Goal: Understand process/instructions

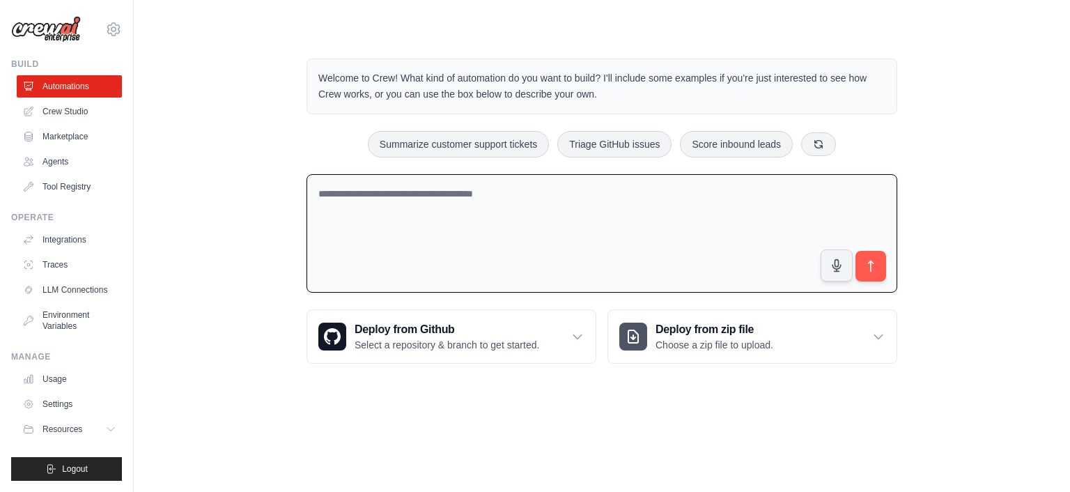
click at [506, 216] on textarea at bounding box center [602, 233] width 591 height 119
type textarea "**********"
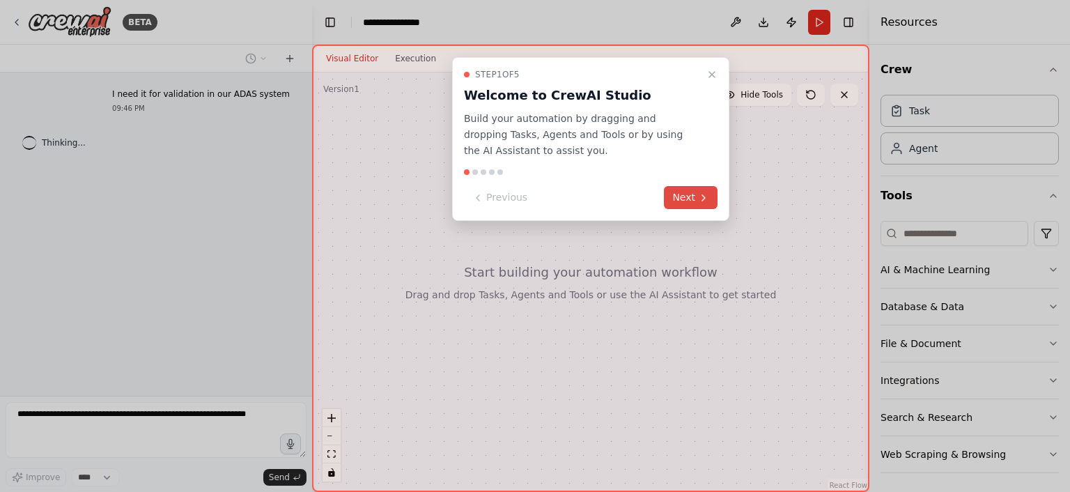
click at [698, 190] on button "Next" at bounding box center [691, 197] width 54 height 23
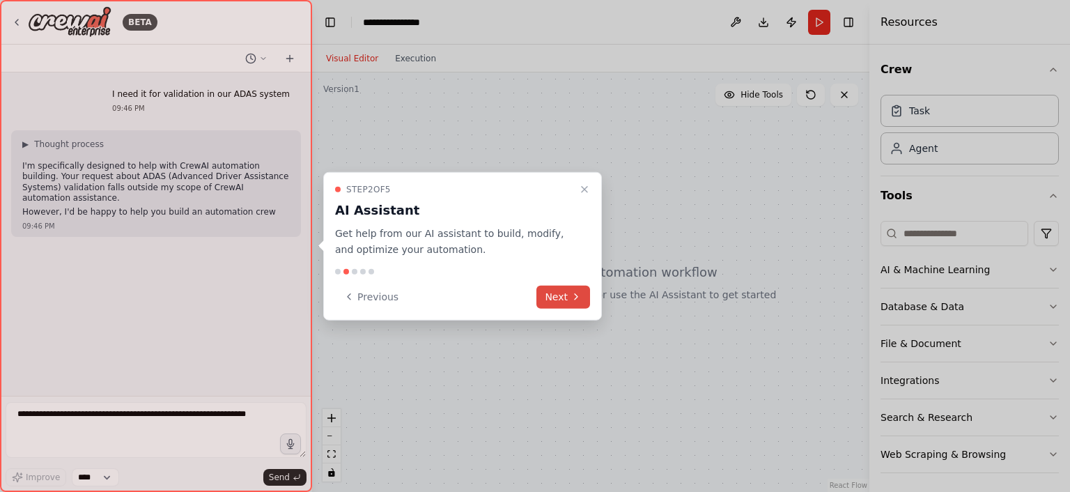
click at [569, 291] on button "Next" at bounding box center [563, 296] width 54 height 23
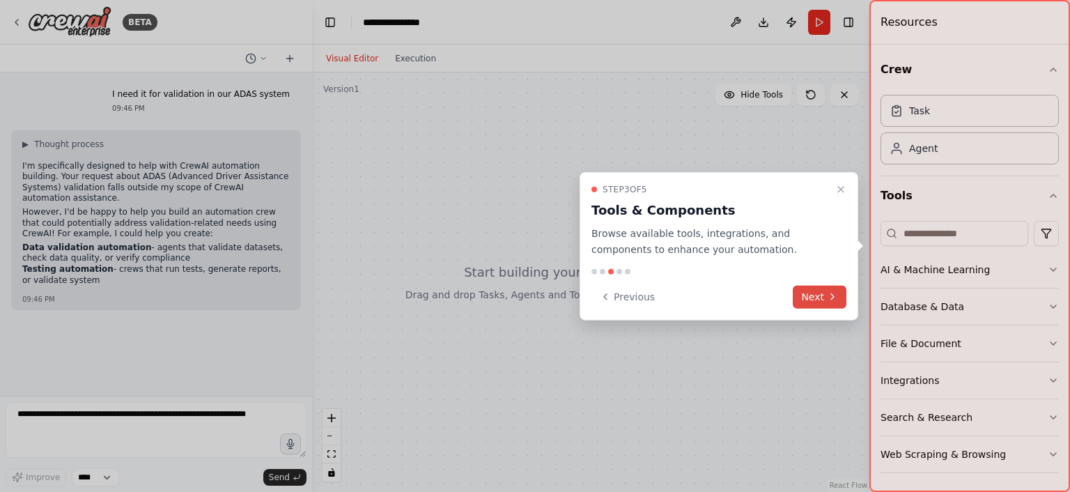
click at [821, 295] on button "Next" at bounding box center [820, 296] width 54 height 23
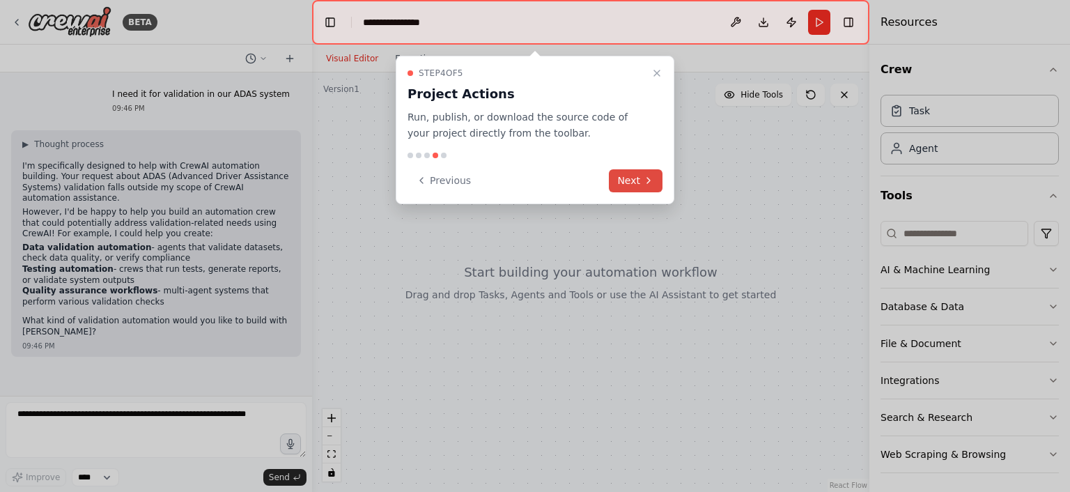
click at [648, 177] on icon at bounding box center [648, 180] width 11 height 11
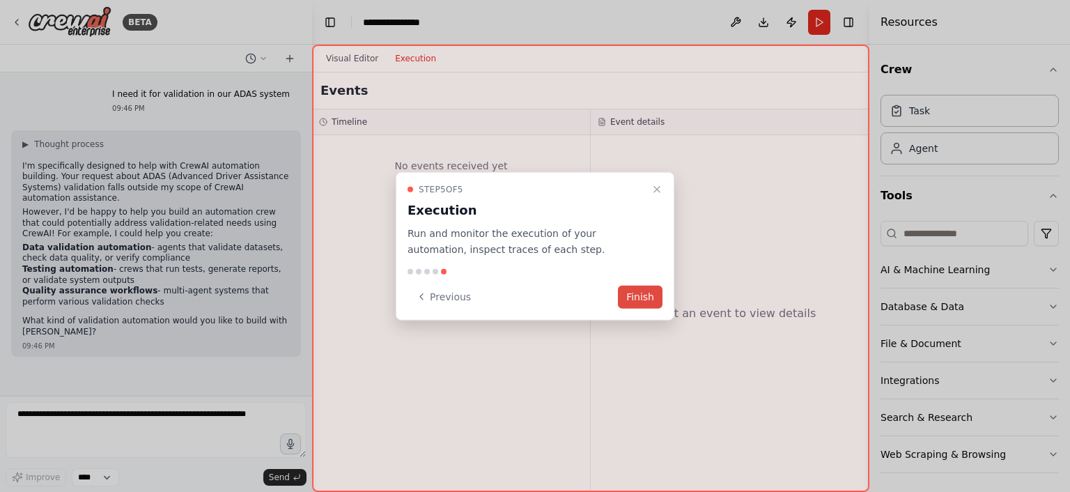
click at [649, 300] on button "Finish" at bounding box center [640, 296] width 45 height 23
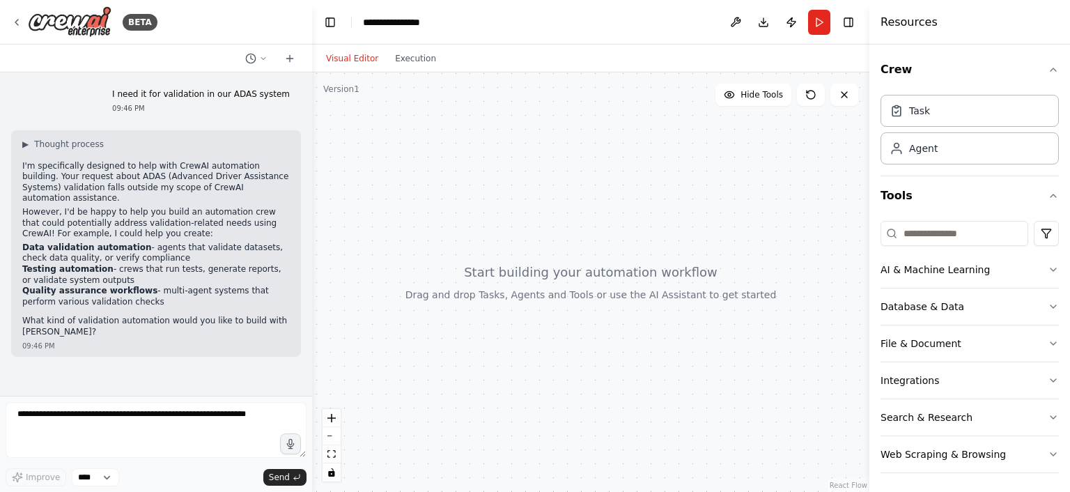
drag, startPoint x: 749, startPoint y: 183, endPoint x: 690, endPoint y: 149, distance: 68.0
click at [690, 149] on div at bounding box center [590, 281] width 557 height 419
